Goal: Find specific page/section: Find specific page/section

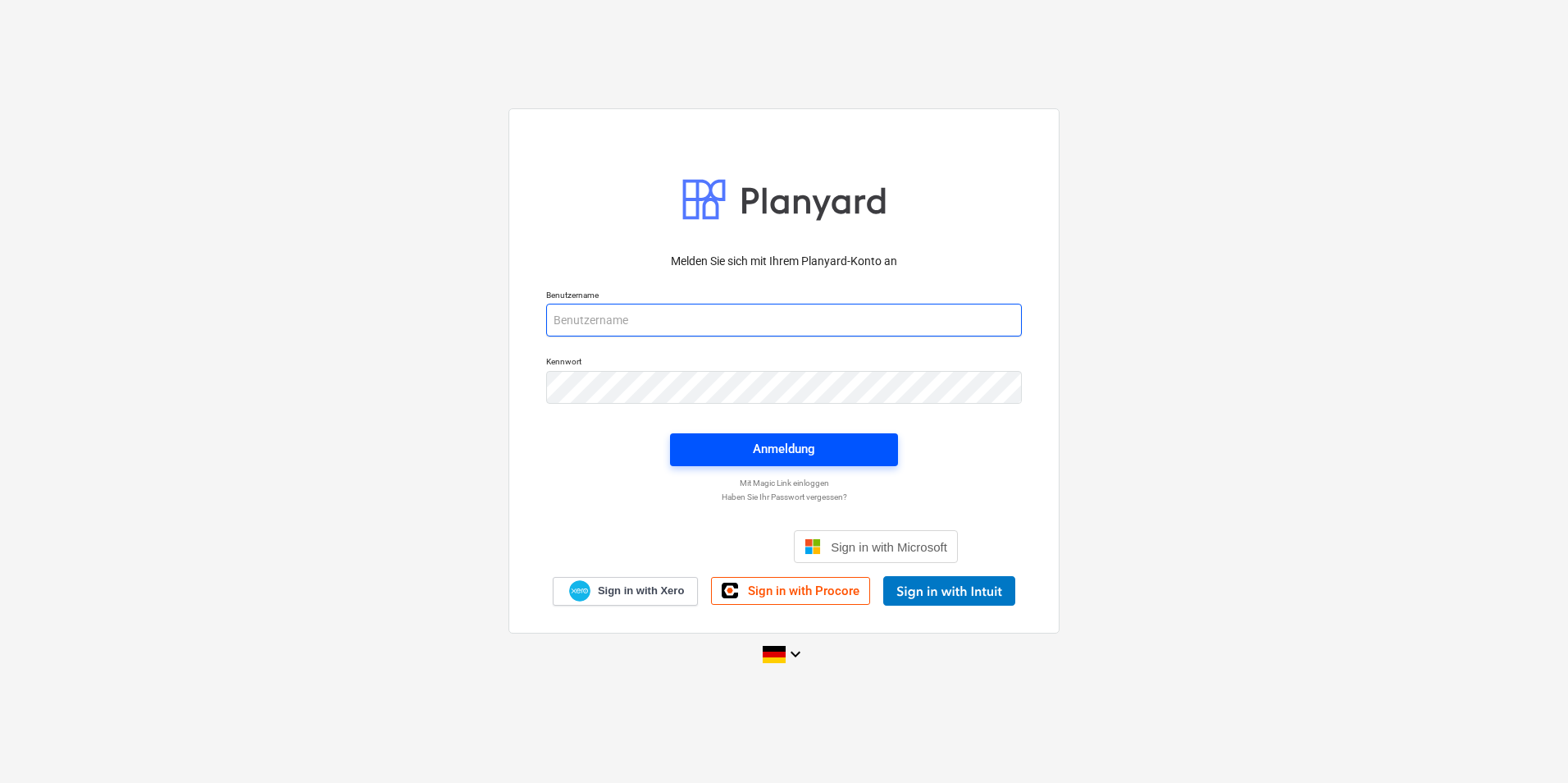
type input "[PERSON_NAME][EMAIL_ADDRESS][DOMAIN_NAME]"
click at [778, 451] on div "Anmeldung" at bounding box center [784, 449] width 62 height 21
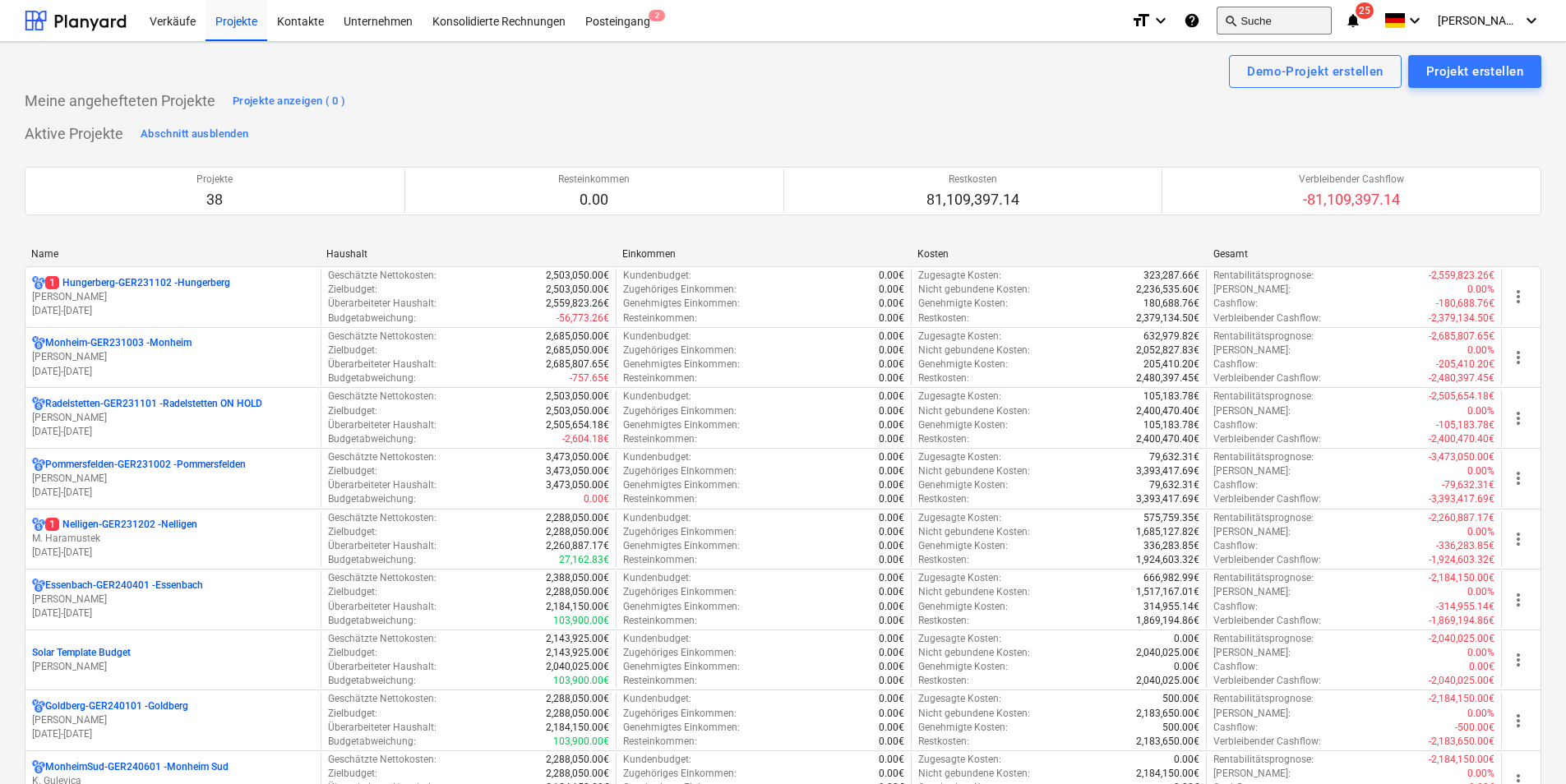
click at [1331, 14] on button "search Suche" at bounding box center [1274, 20] width 115 height 28
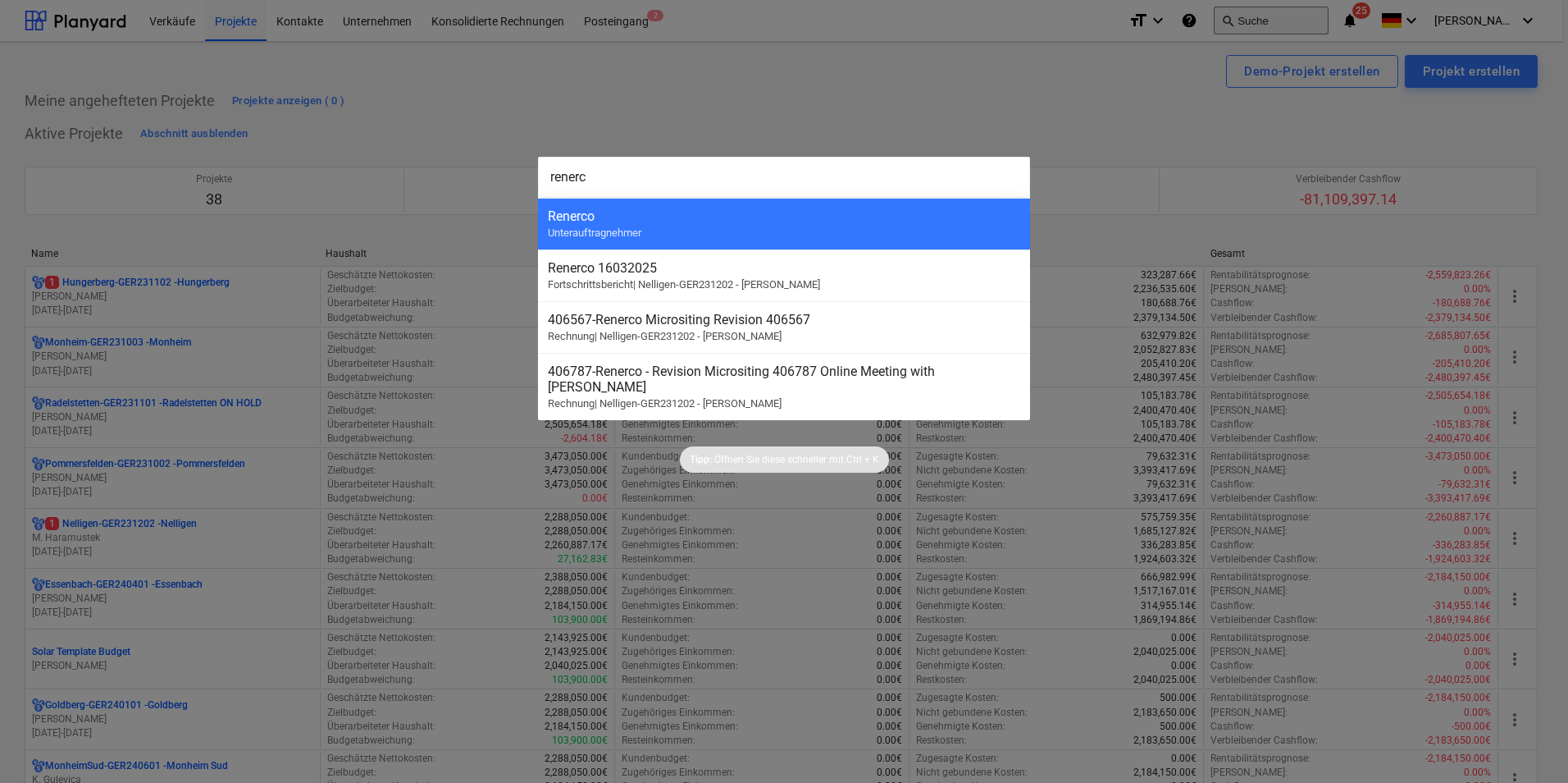
type input "renerco"
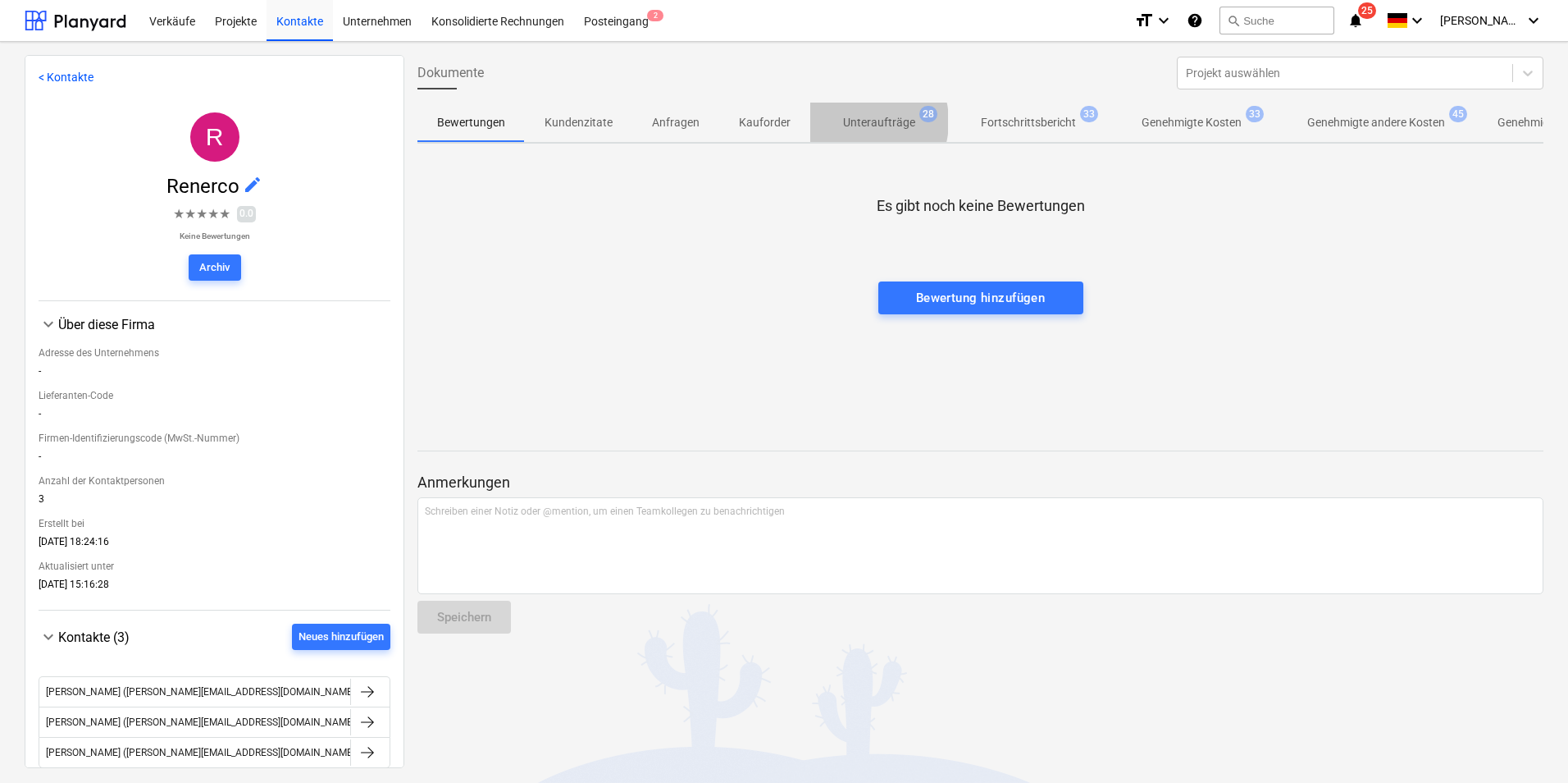
click at [855, 121] on p "Unteraufträge" at bounding box center [879, 123] width 72 height 18
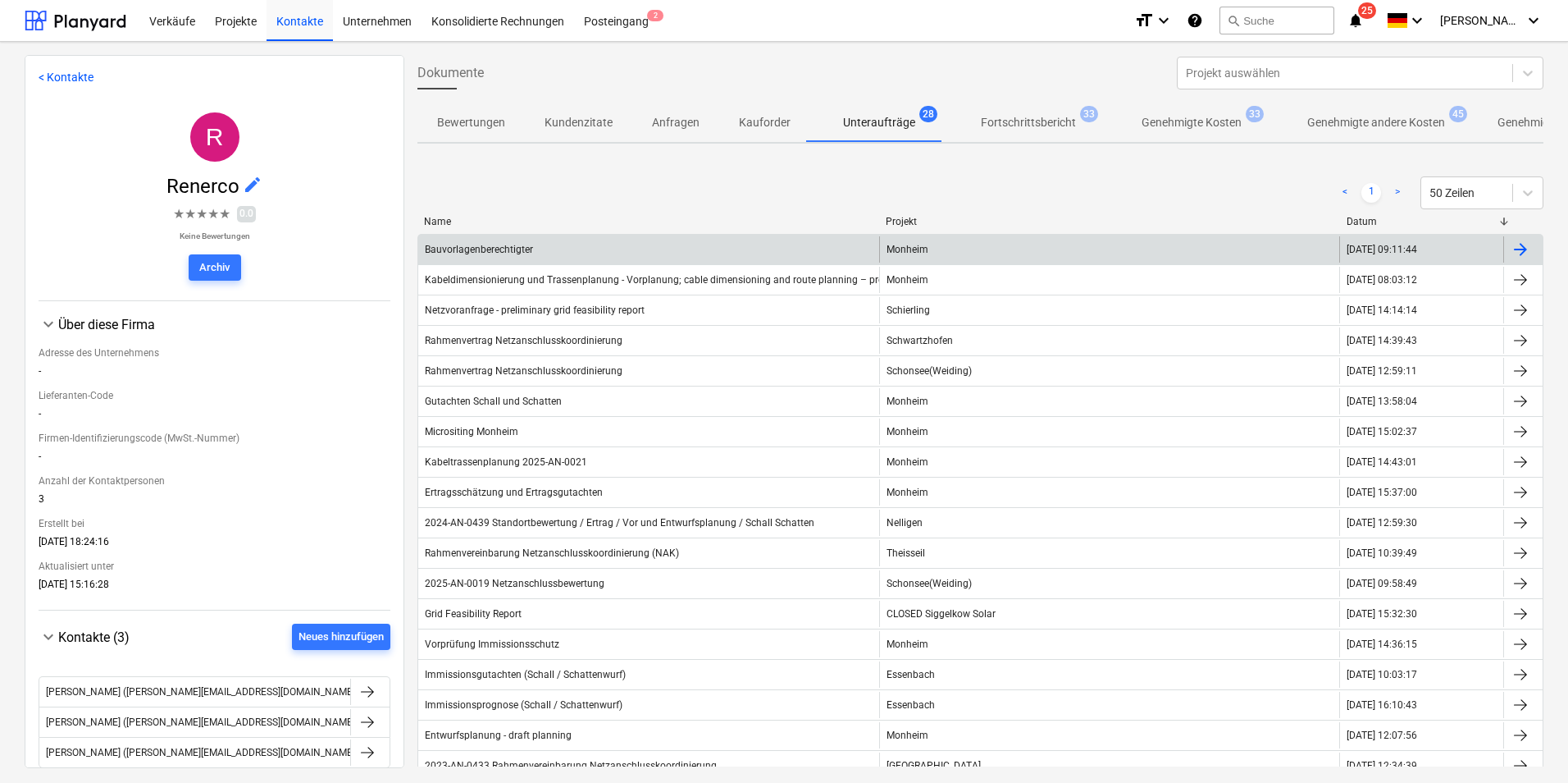
click at [521, 246] on div "Bauvorlagenberechtigter" at bounding box center [478, 249] width 108 height 11
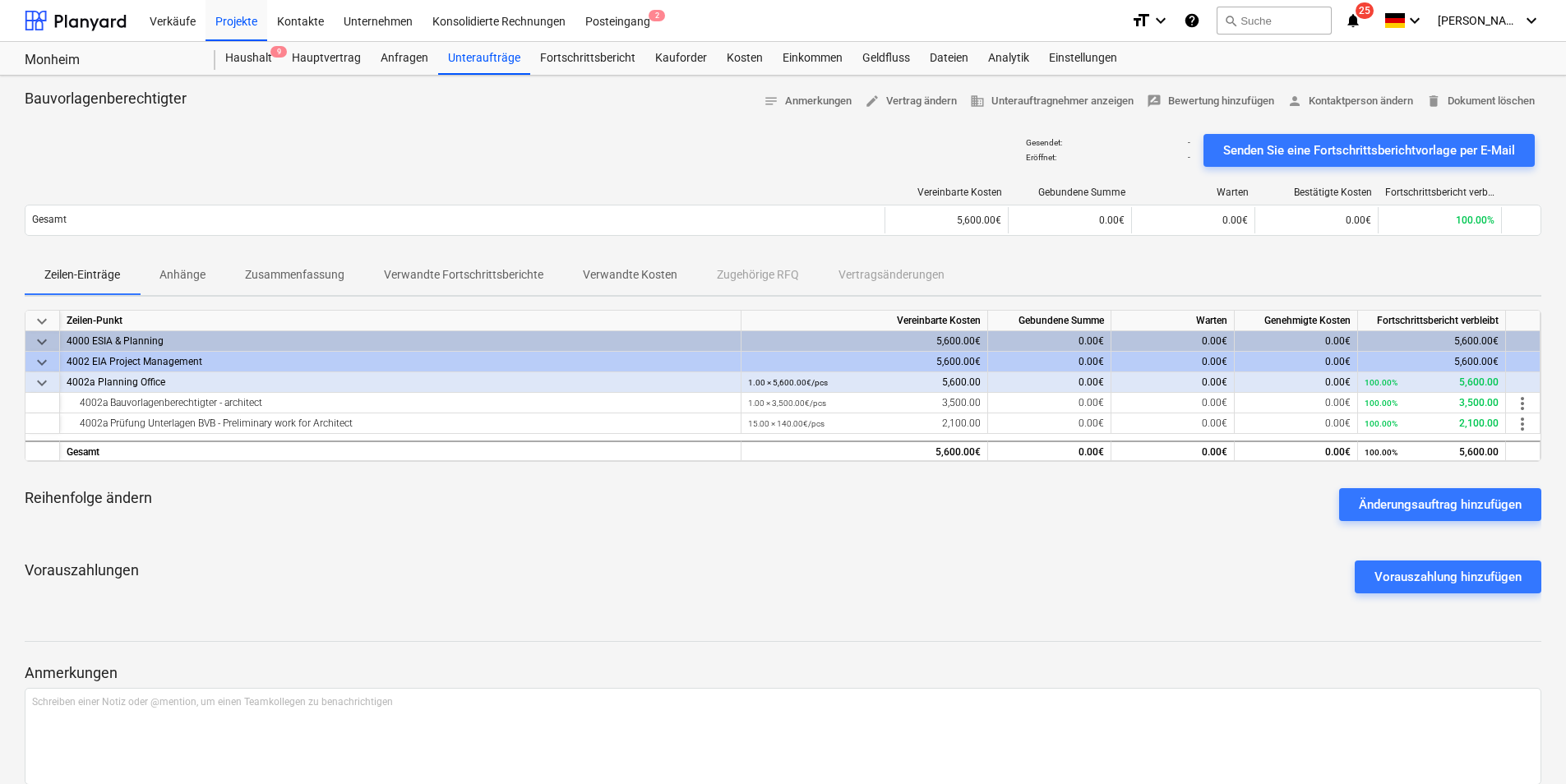
click at [208, 279] on span "Anhänge" at bounding box center [182, 274] width 85 height 27
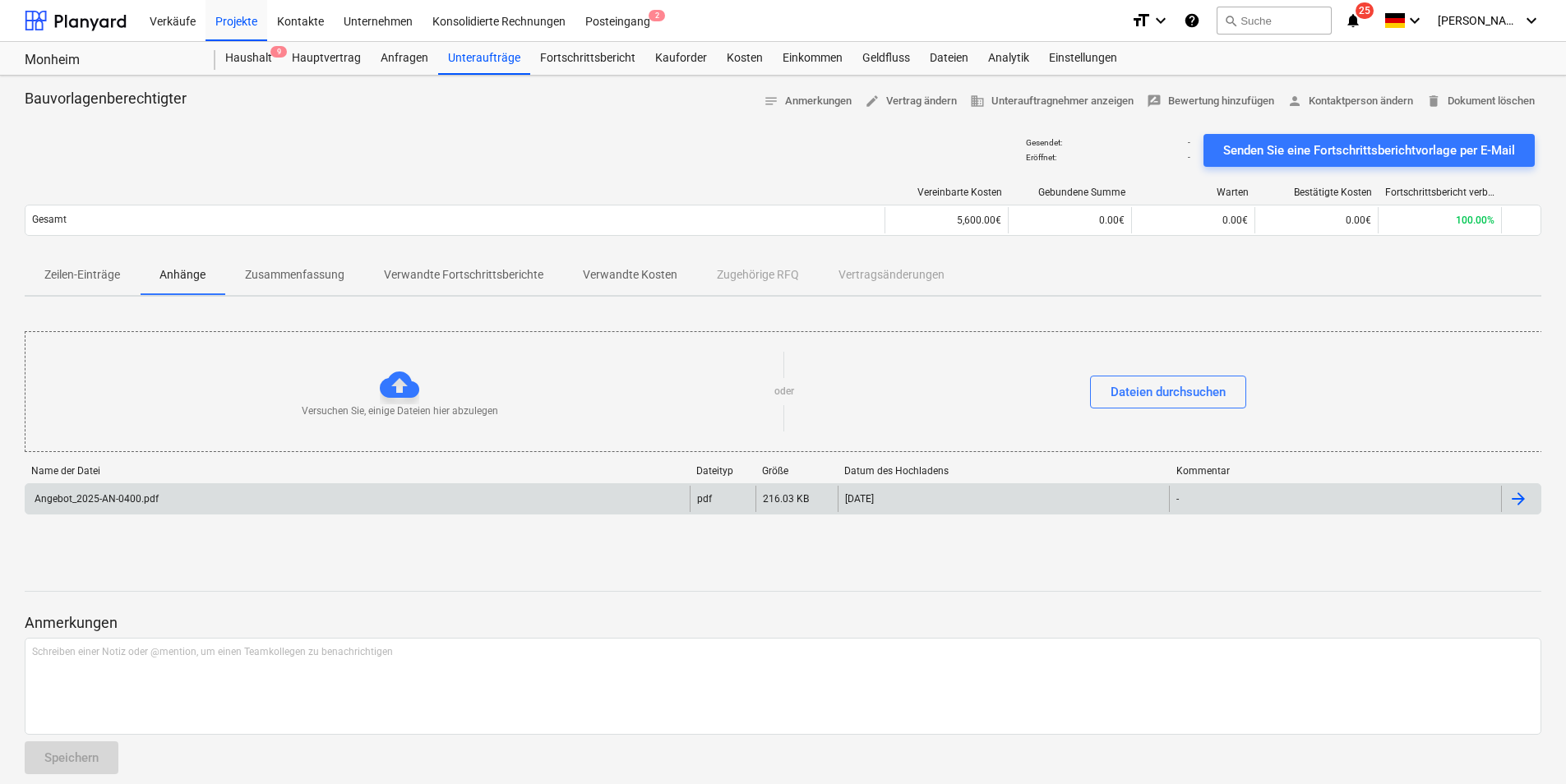
click at [84, 500] on div "Angebot_2025-AN-0400.pdf" at bounding box center [95, 498] width 127 height 11
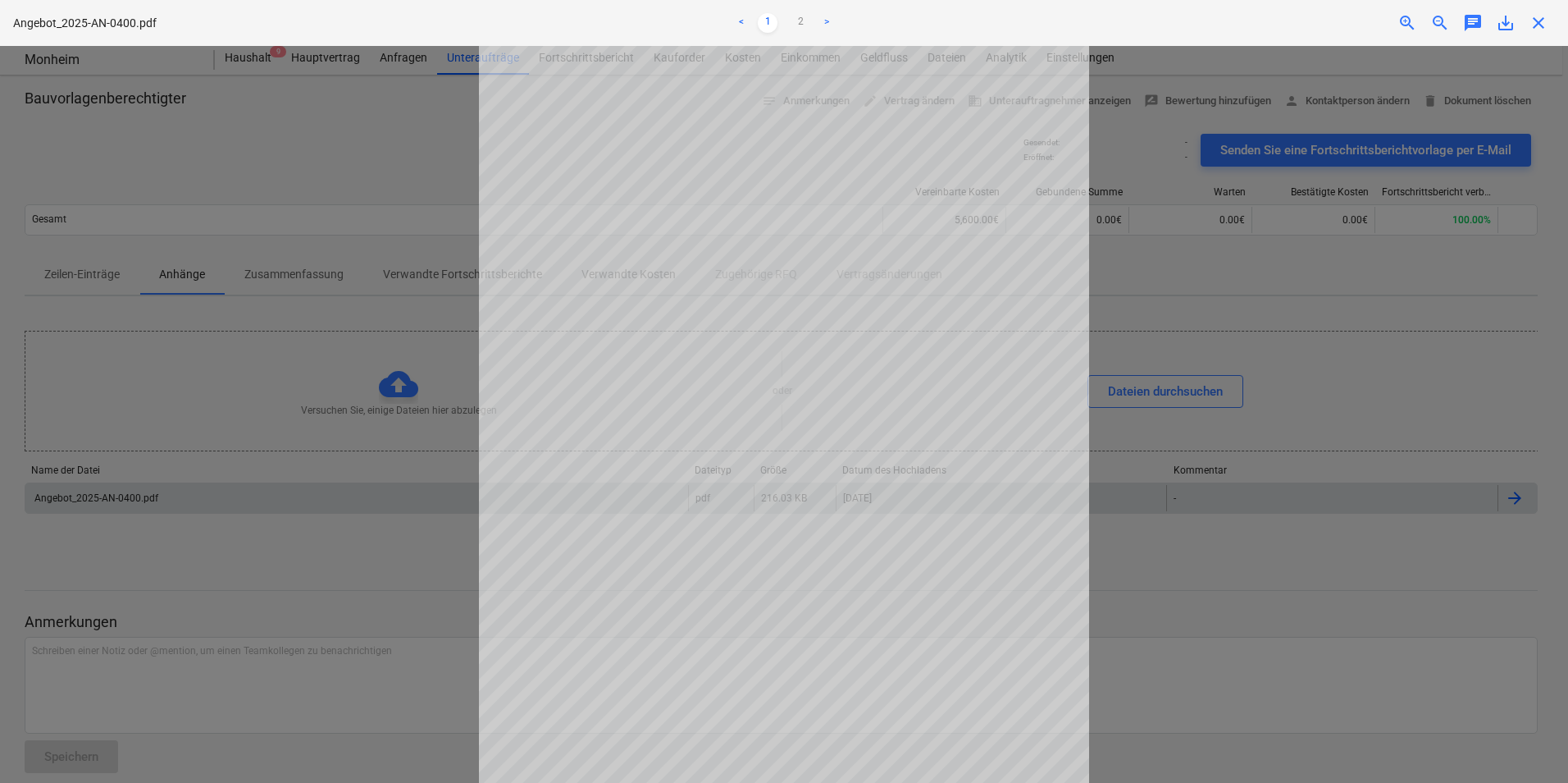
scroll to position [131, 0]
click at [240, 499] on div at bounding box center [784, 413] width 1568 height 736
click at [793, 19] on link "2" at bounding box center [800, 23] width 19 height 19
click at [1538, 18] on span "close" at bounding box center [1539, 23] width 19 height 19
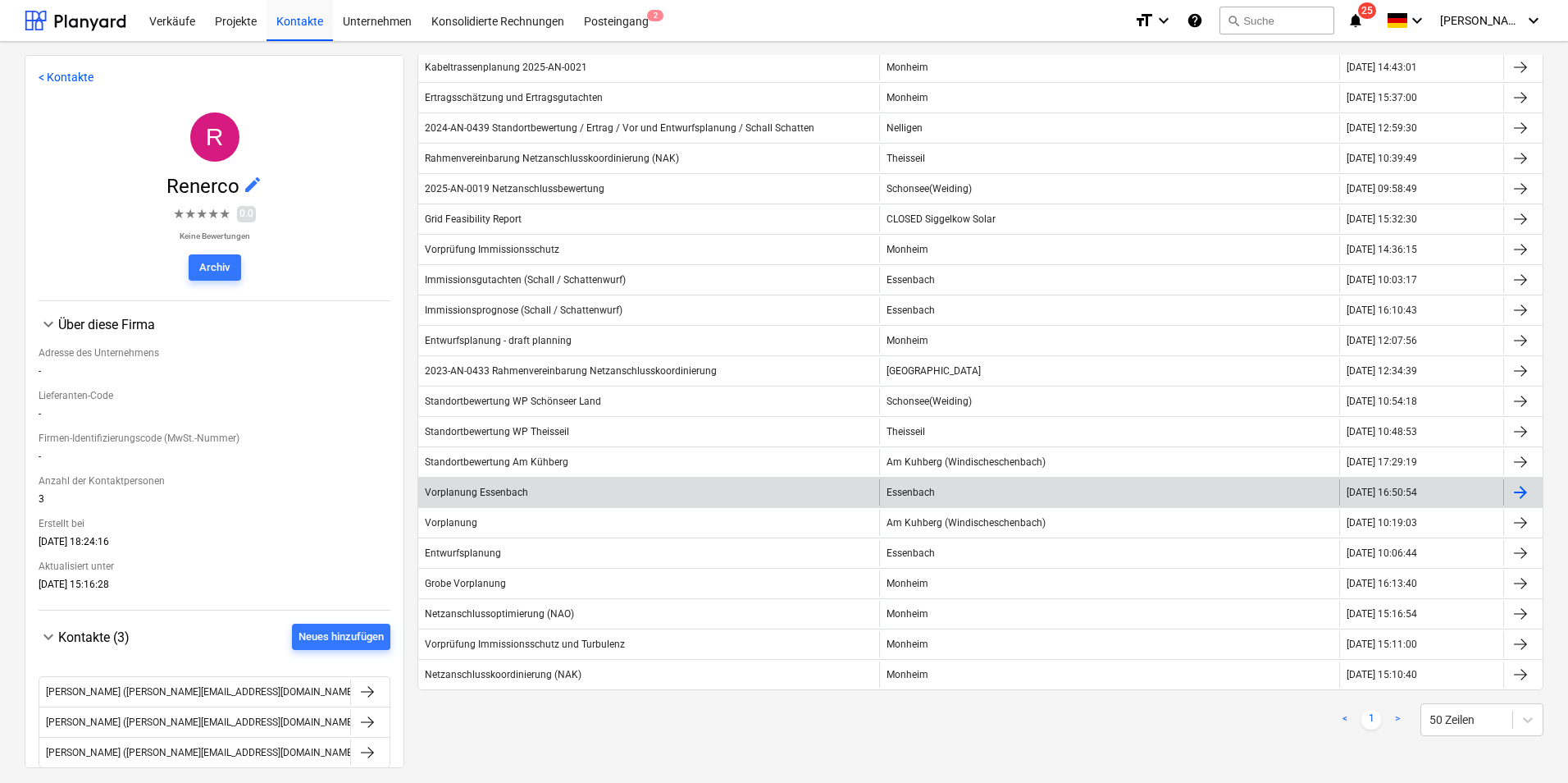
scroll to position [410, 0]
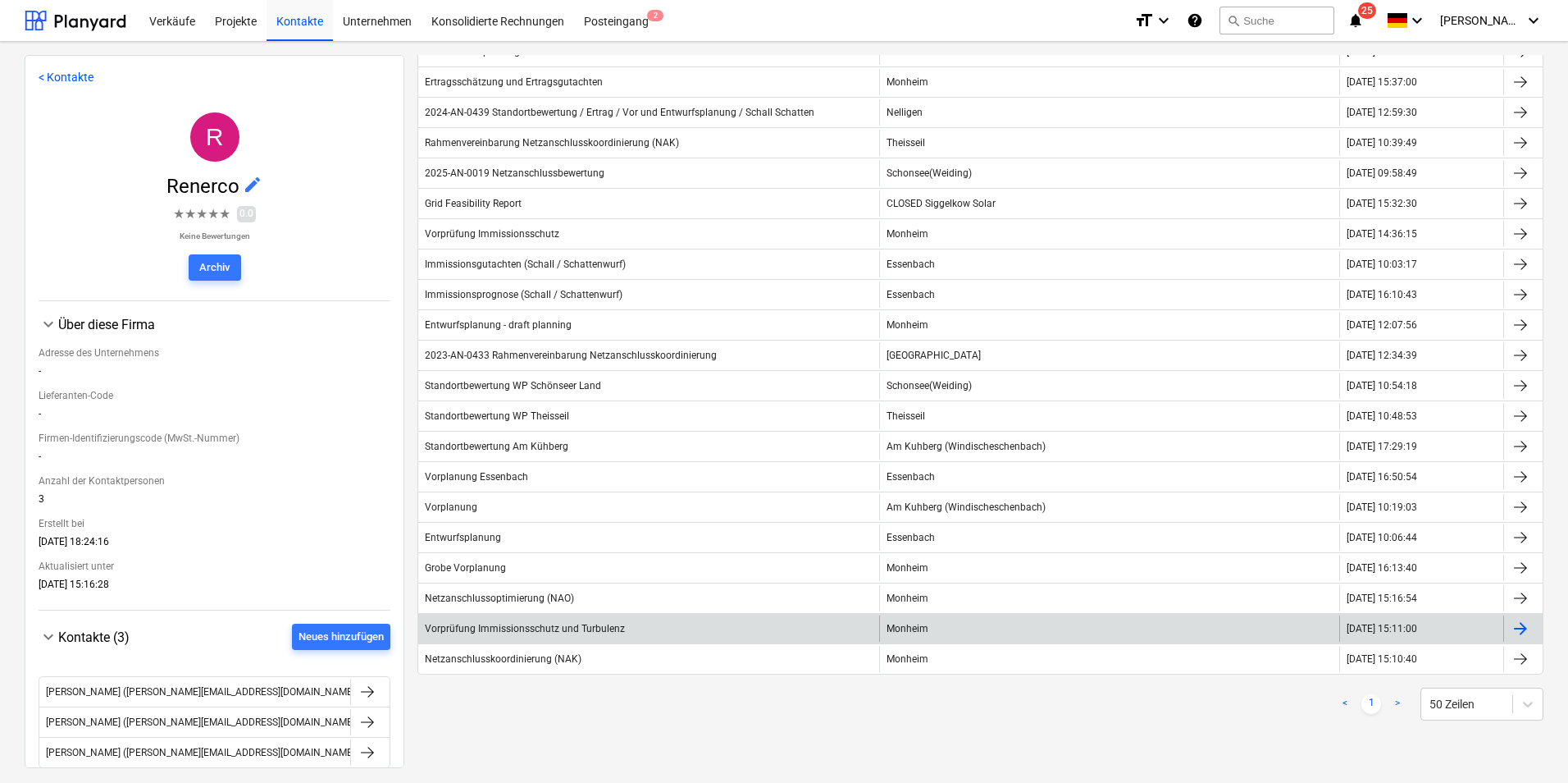
click at [500, 631] on div "Vorprüfung Immissionsschutz und Turbulenz" at bounding box center [525, 629] width 200 height 11
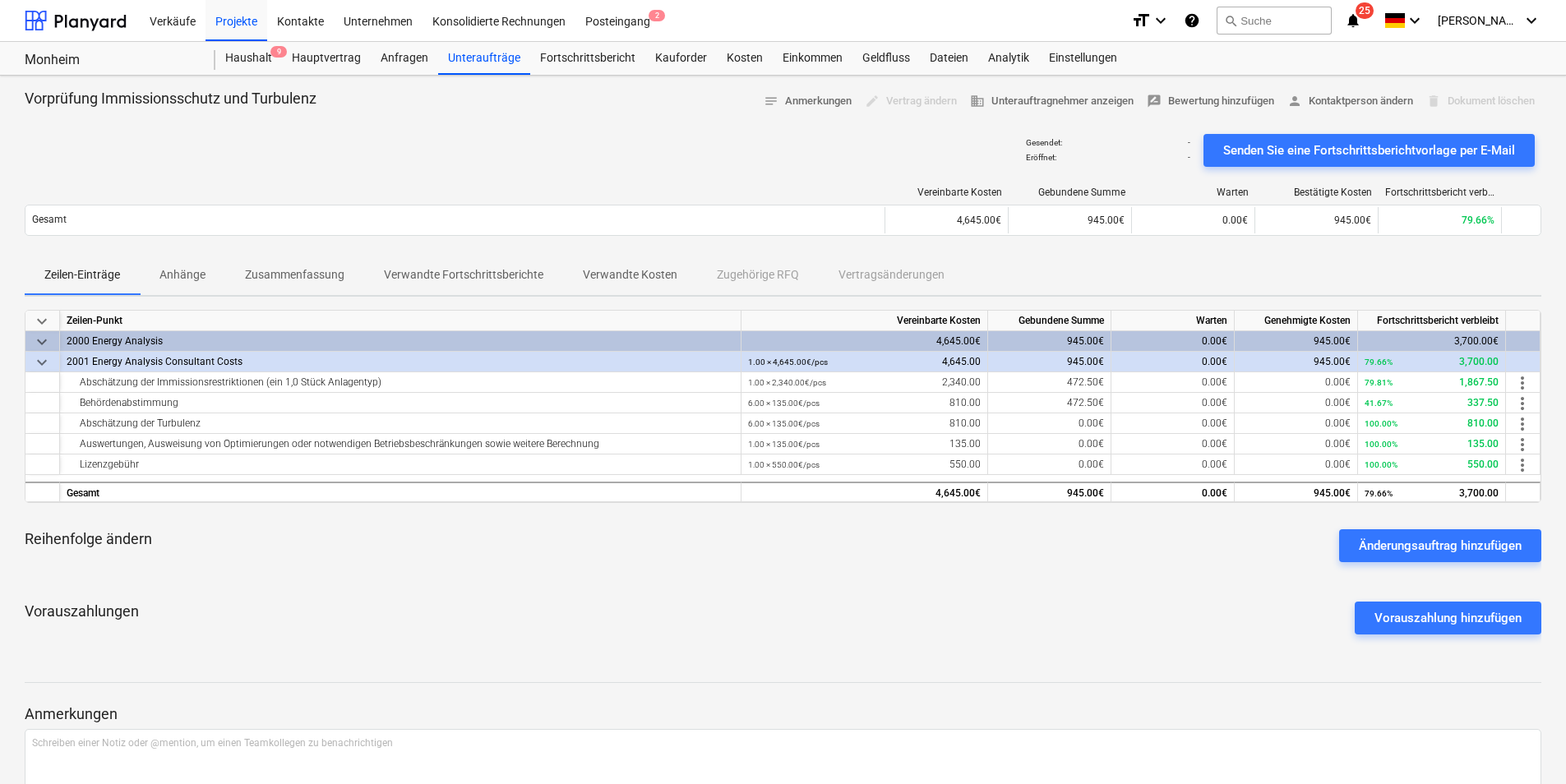
click at [171, 275] on p "Anhänge" at bounding box center [182, 275] width 46 height 18
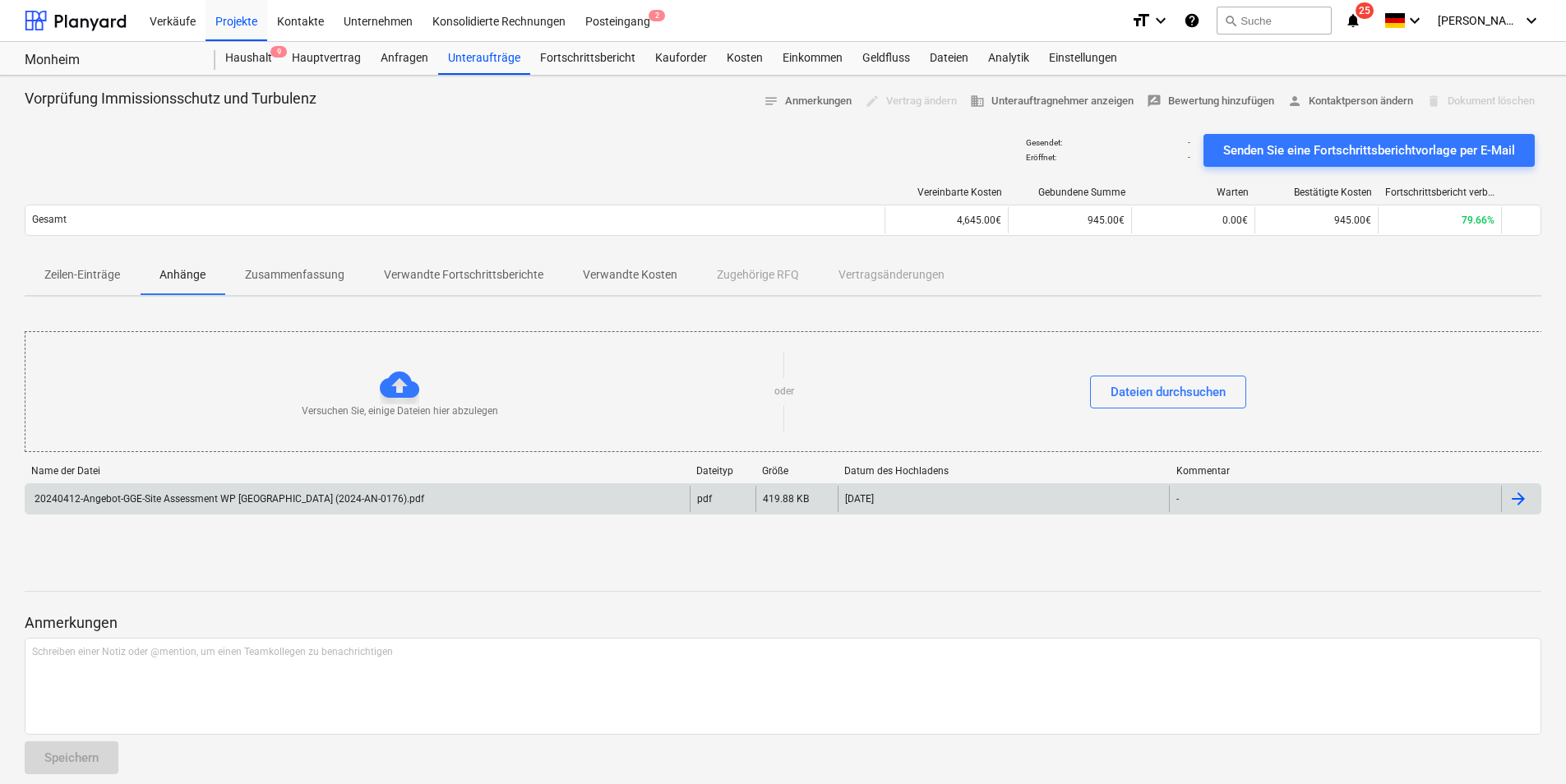
click at [168, 500] on div "20240412-Angebot-GGE-Site Assessment WP [GEOGRAPHIC_DATA] (2024-AN-0176).pdf" at bounding box center [228, 498] width 392 height 11
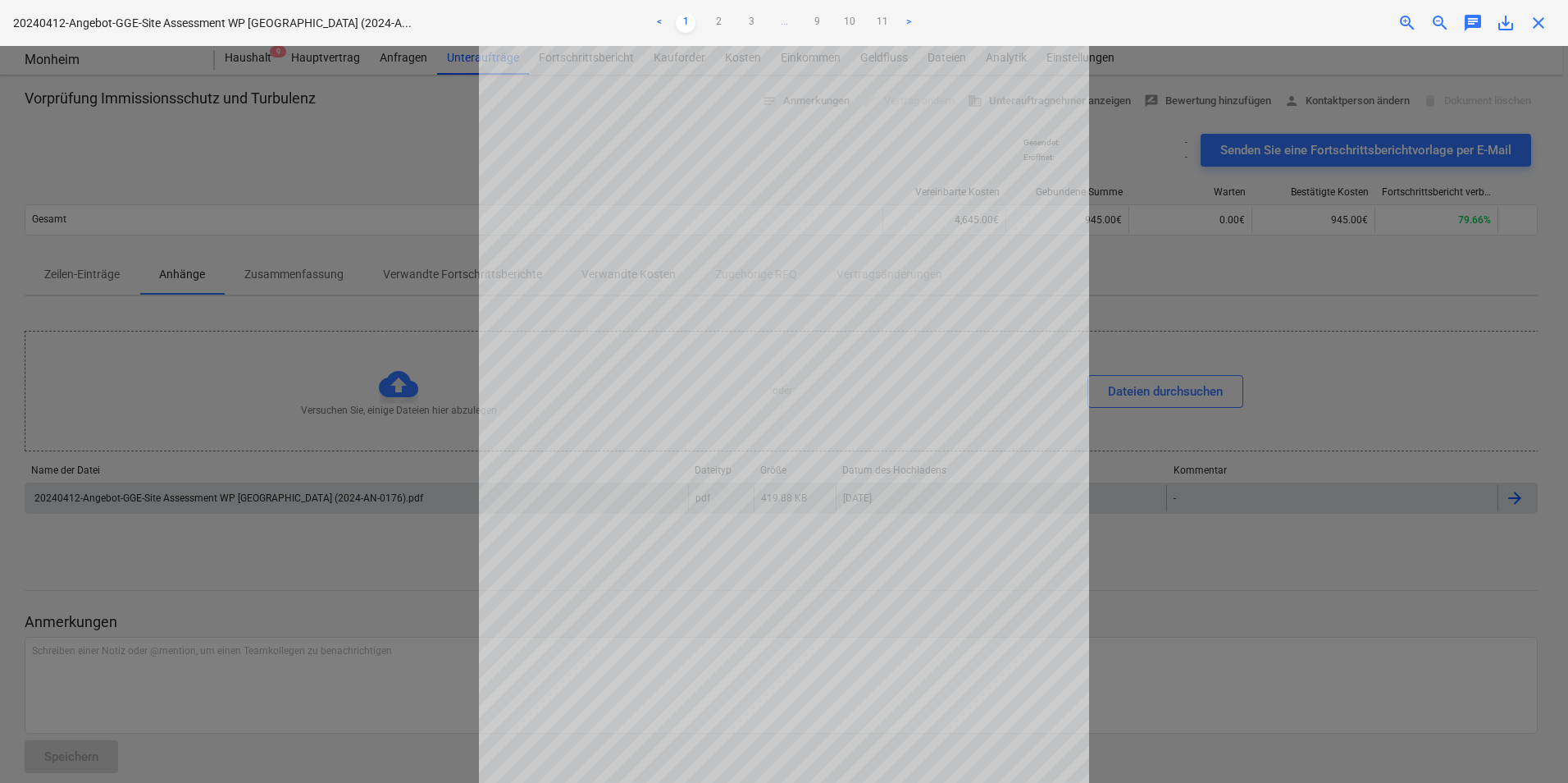
scroll to position [131, 0]
click at [714, 22] on link "2" at bounding box center [719, 23] width 19 height 19
click at [748, 22] on link "3" at bounding box center [751, 23] width 19 height 19
click at [1550, 19] on div "close" at bounding box center [1538, 23] width 32 height 19
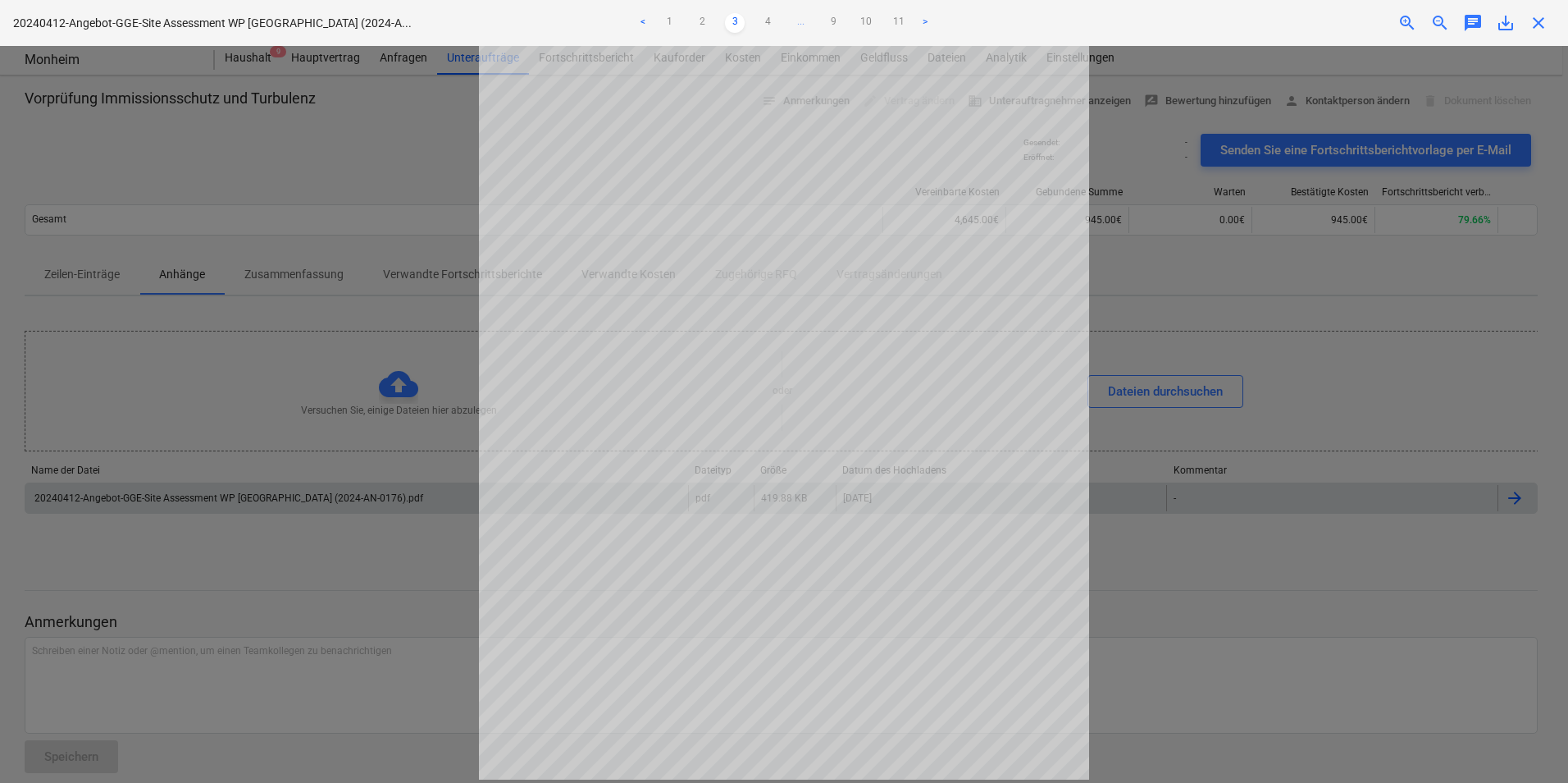
click at [1533, 22] on span "close" at bounding box center [1539, 23] width 19 height 19
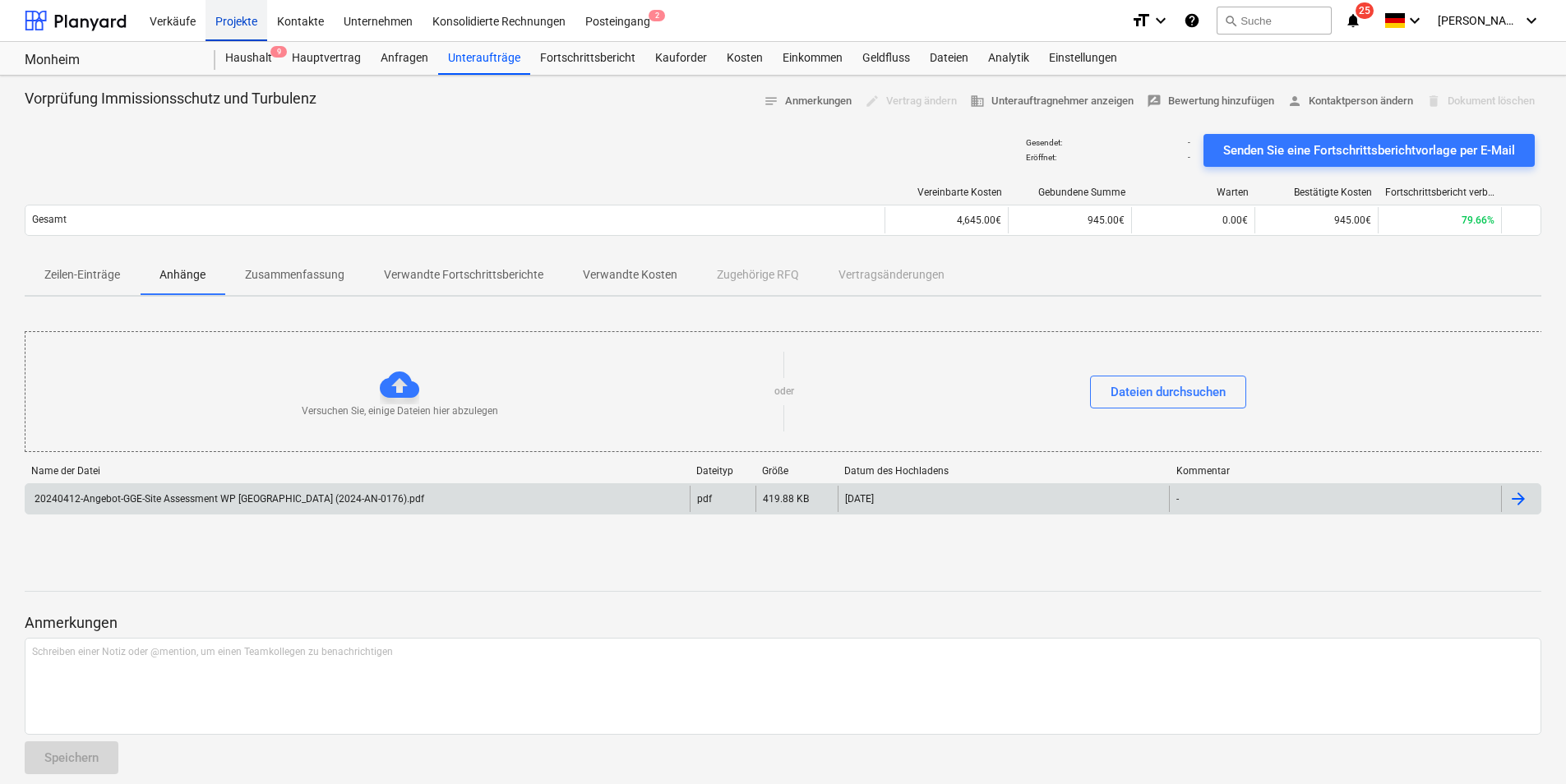
click at [220, 18] on div "Projekte" at bounding box center [237, 20] width 62 height 42
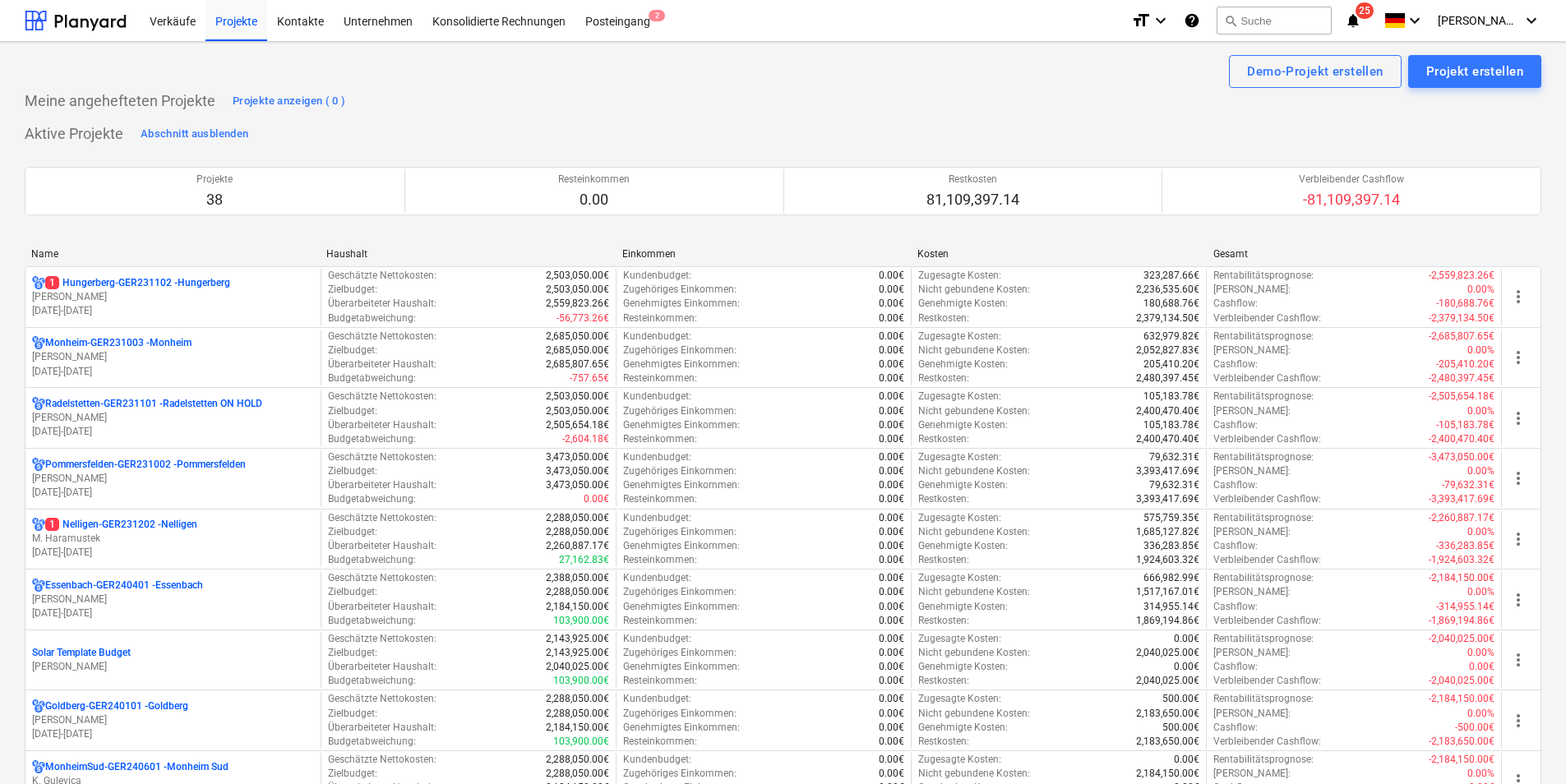
click at [89, 250] on div "Name" at bounding box center [172, 253] width 282 height 11
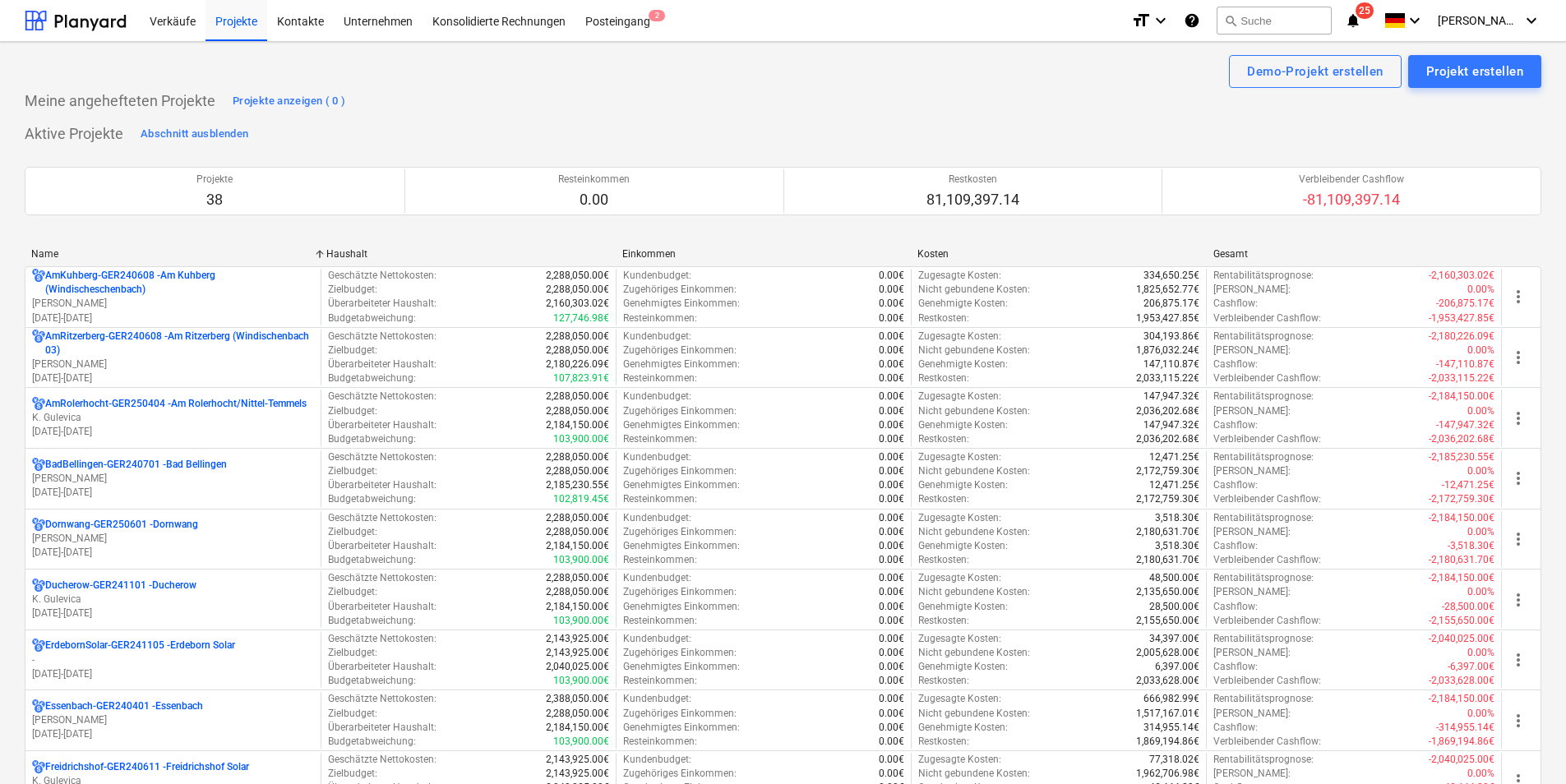
click at [117, 250] on div "Name" at bounding box center [172, 253] width 282 height 11
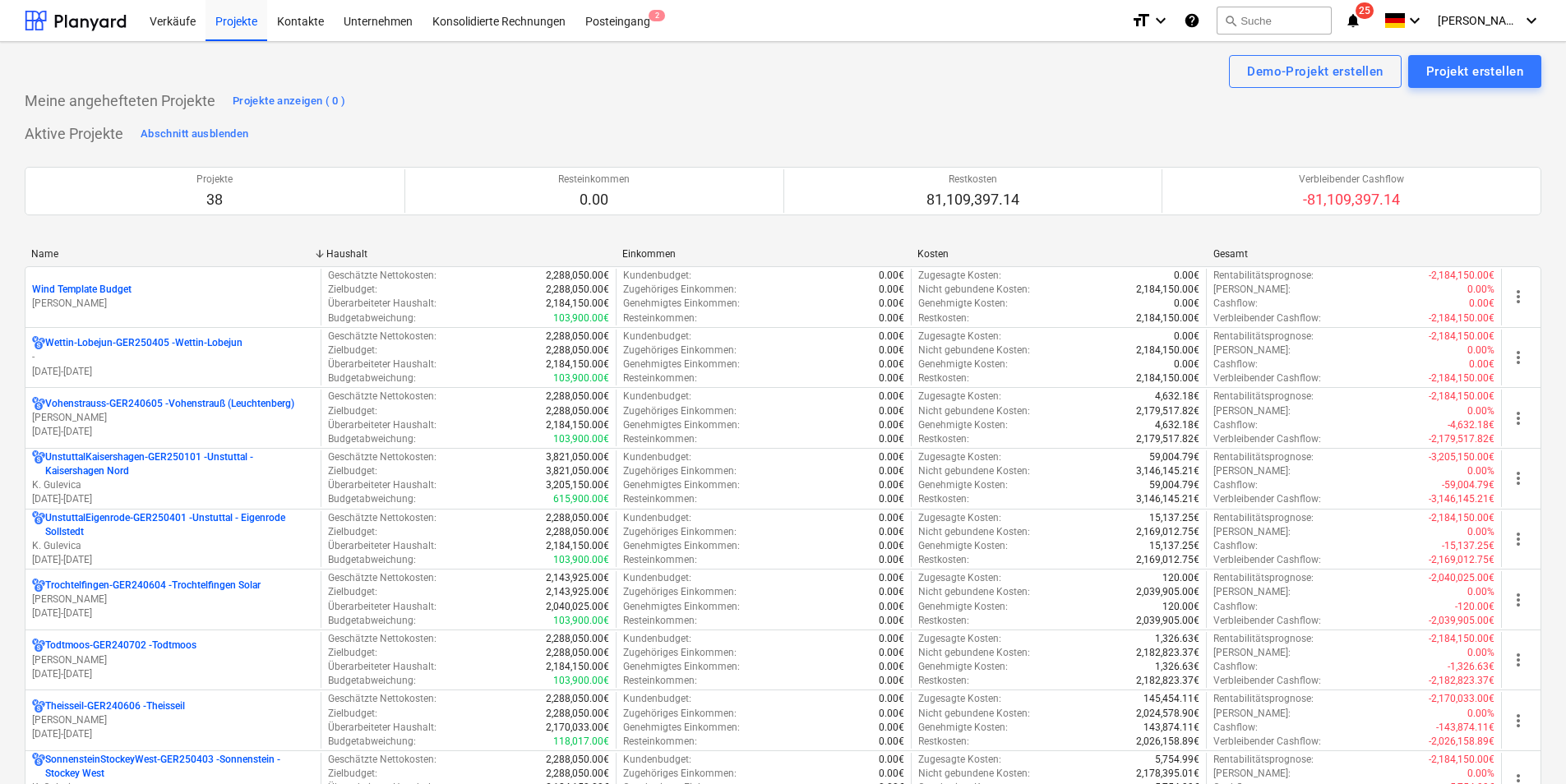
click at [113, 250] on div "Name" at bounding box center [172, 253] width 282 height 11
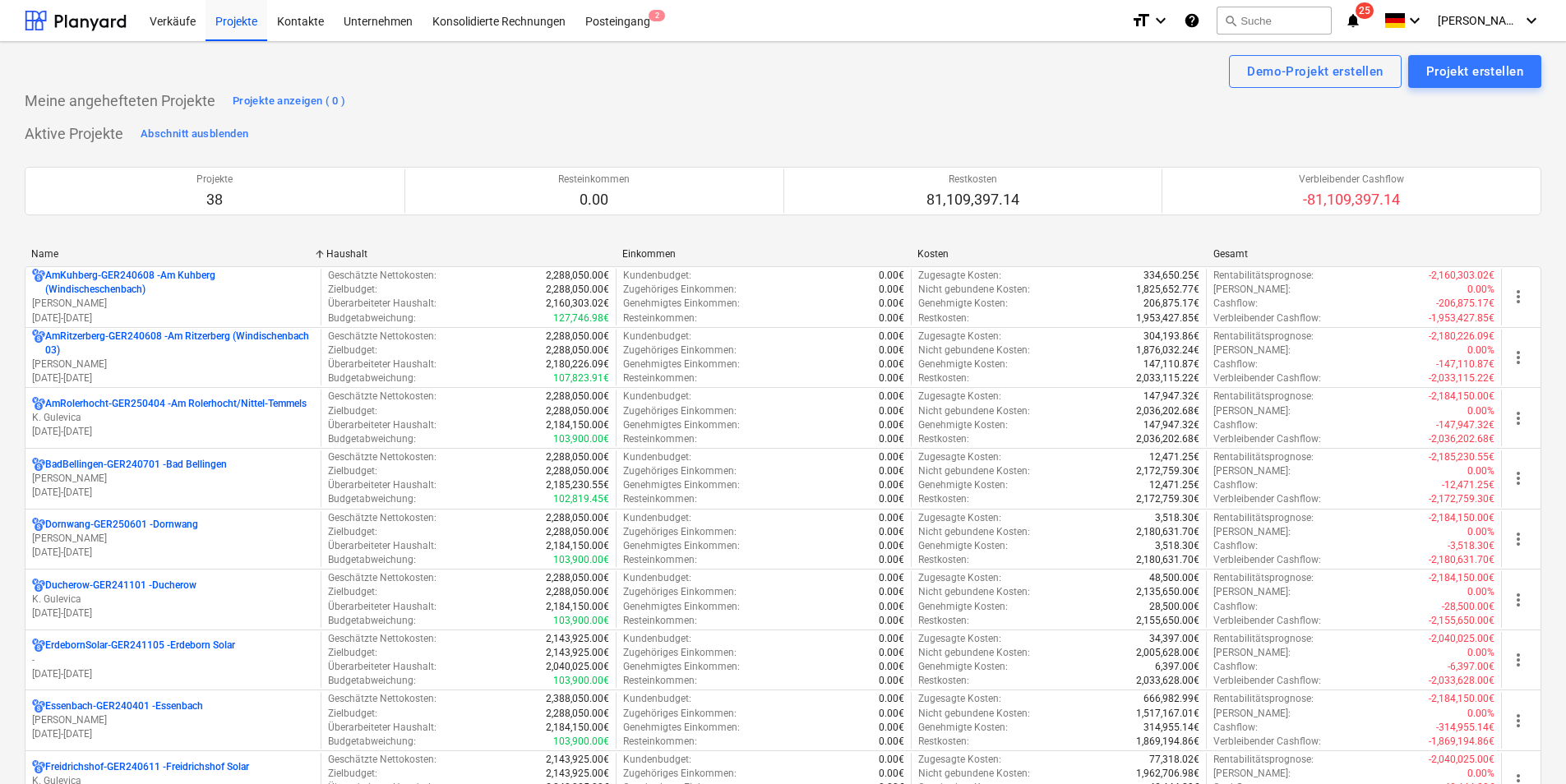
click at [81, 704] on p "Essenbach-GER240401 - [GEOGRAPHIC_DATA]" at bounding box center [123, 707] width 157 height 14
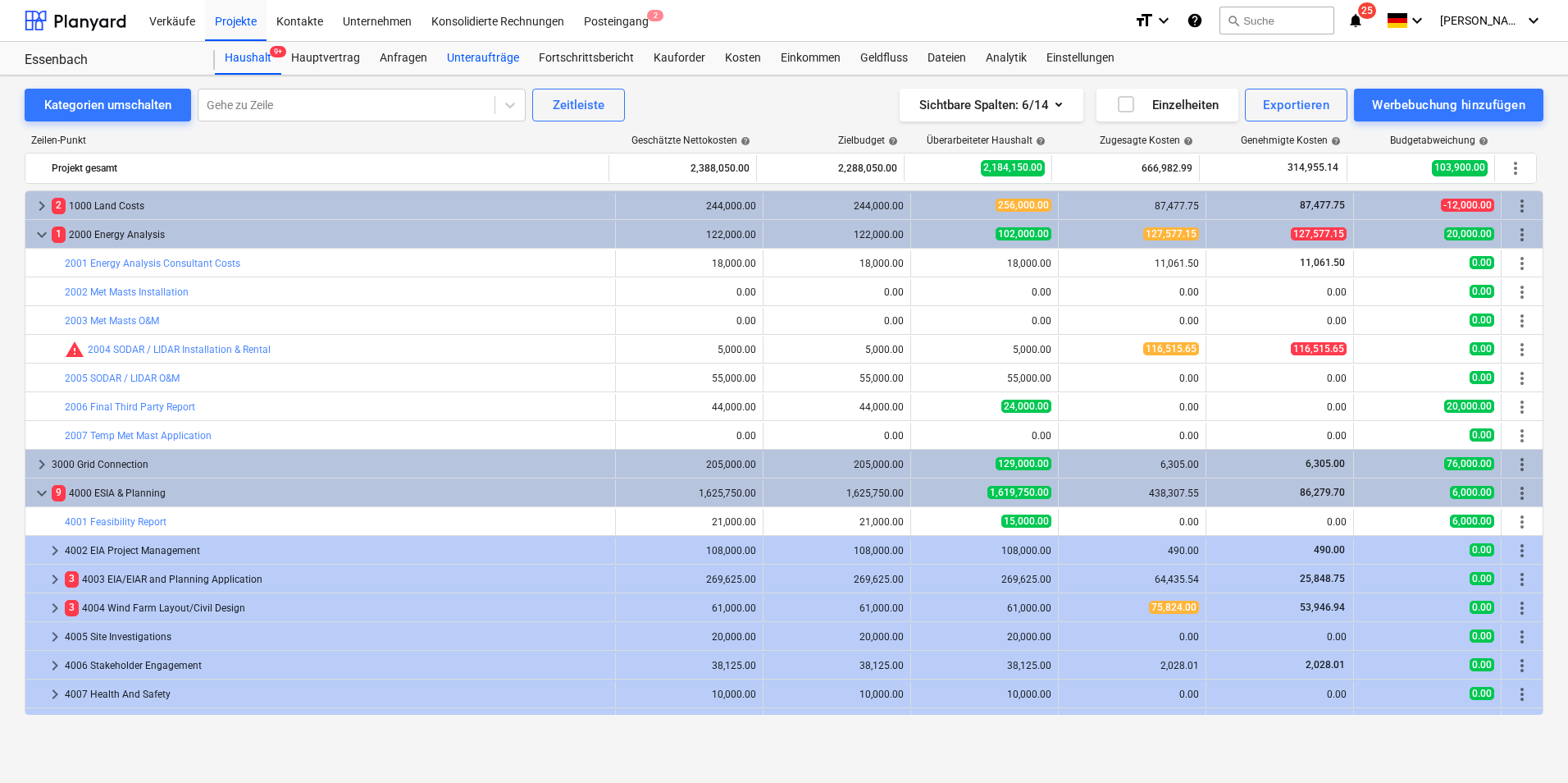
click at [484, 54] on div "Unteraufträge" at bounding box center [483, 58] width 92 height 32
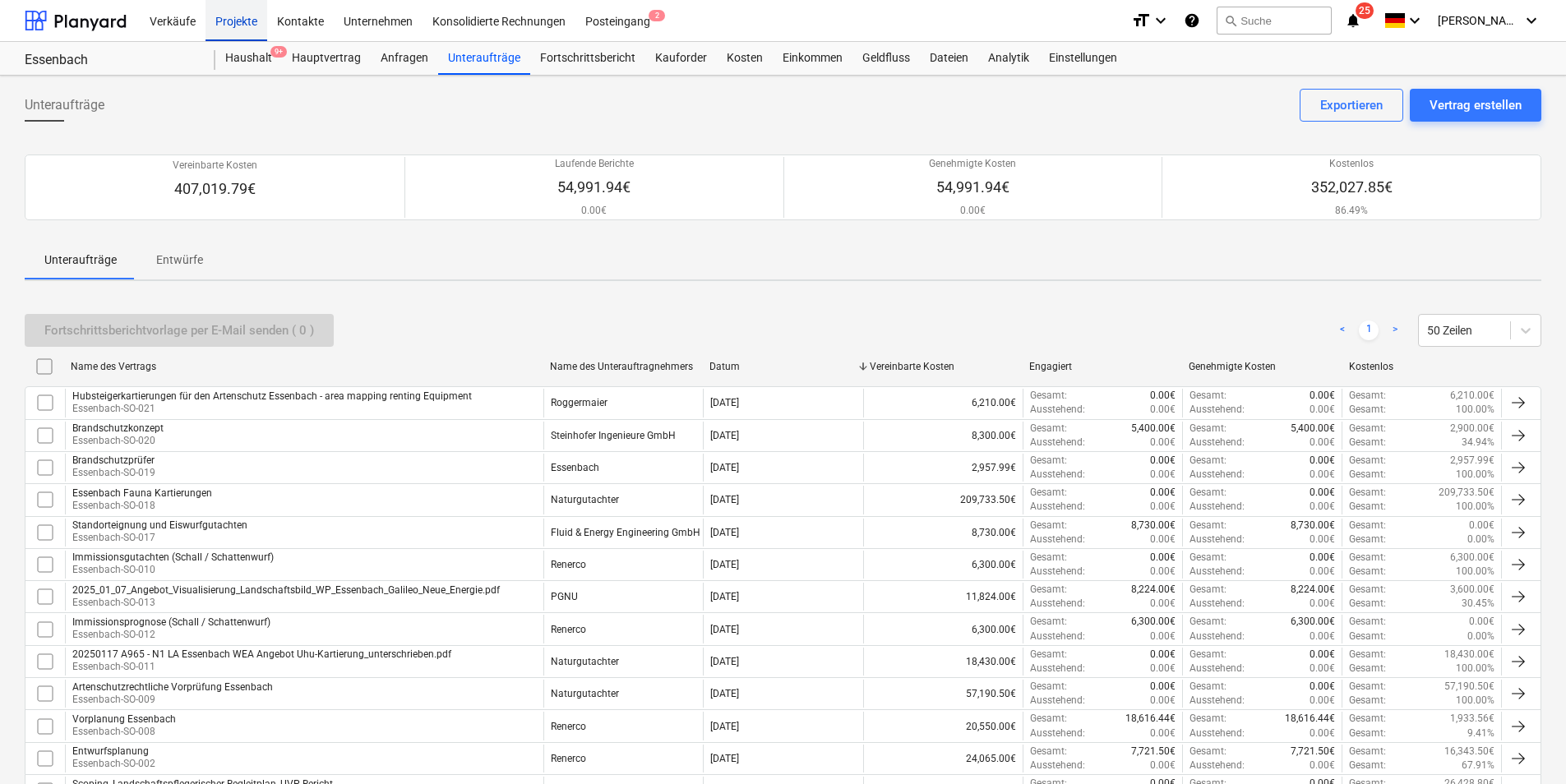
click at [237, 31] on div "Projekte" at bounding box center [237, 20] width 62 height 42
